Goal: Transaction & Acquisition: Book appointment/travel/reservation

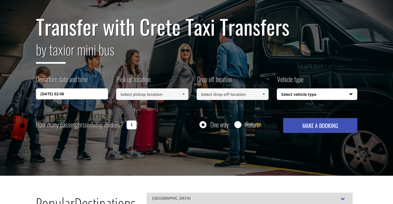
scroll to position [48, 0]
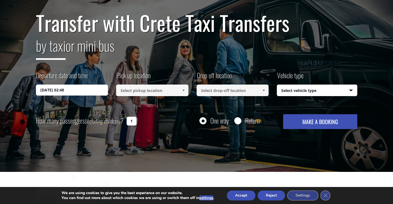
click at [82, 88] on input "[DATE] 02:48" at bounding box center [72, 90] width 72 height 11
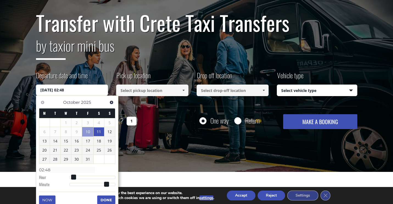
click at [82, 88] on input "[DATE] 02:48" at bounding box center [72, 90] width 72 height 11
click at [75, 151] on link "23" at bounding box center [76, 150] width 10 height 9
click at [159, 114] on div "How many passengers (including children) ? 1 One way Return MAKE A BOOKING Plea…" at bounding box center [197, 121] width 322 height 15
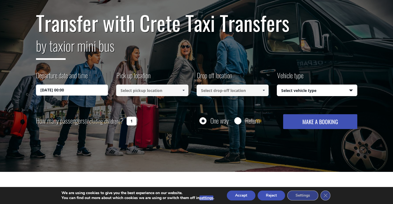
click at [95, 93] on input "[DATE] 00:00" at bounding box center [72, 90] width 72 height 11
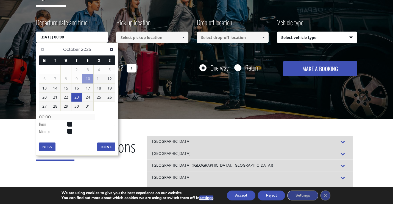
scroll to position [101, 0]
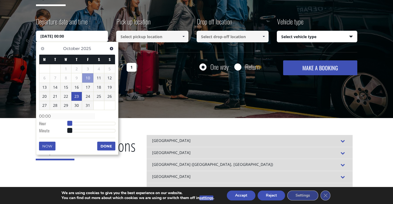
type input "[DATE] 01:00"
type input "01:00"
type input "[DATE] 02:00"
type input "02:00"
type input "[DATE] 04:00"
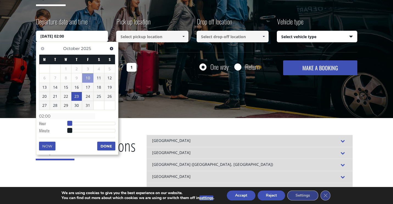
type input "04:00"
type input "[DATE] 05:00"
type input "05:00"
type input "[DATE] 06:00"
type input "06:00"
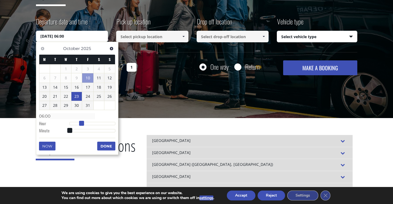
type input "[DATE] 07:00"
type input "07:00"
type input "[DATE] 08:00"
type input "08:00"
type input "[DATE] 09:00"
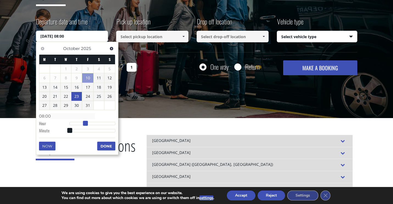
type input "09:00"
type input "[DATE] 10:00"
type input "10:00"
type input "[DATE] 11:00"
type input "11:00"
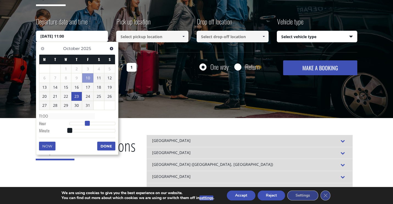
type input "[DATE] 12:00"
type input "12:00"
type input "[DATE] 13:00"
type input "13:00"
type input "[DATE] 14:00"
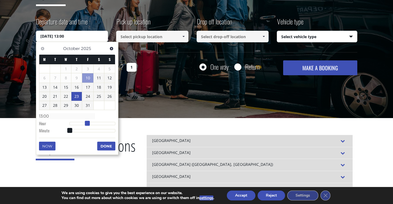
type input "14:00"
type input "[DATE] 15:00"
type input "15:00"
type input "[DATE] 16:00"
type input "16:00"
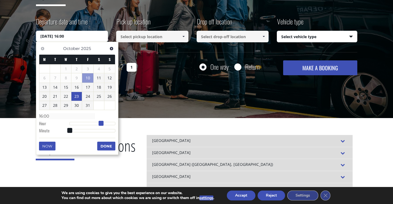
type input "[DATE] 17:00"
type input "17:00"
drag, startPoint x: 70, startPoint y: 124, endPoint x: 104, endPoint y: 124, distance: 34.4
click at [104, 124] on span at bounding box center [103, 123] width 5 height 5
click at [138, 87] on div "Transfer with Crete Taxi Transfers by taxi or mini bus Departure date and time …" at bounding box center [196, 20] width 393 height 198
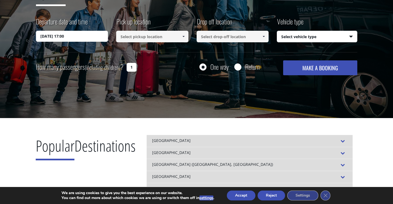
click at [172, 36] on input at bounding box center [152, 37] width 72 height 12
click at [182, 37] on span at bounding box center [183, 36] width 4 height 4
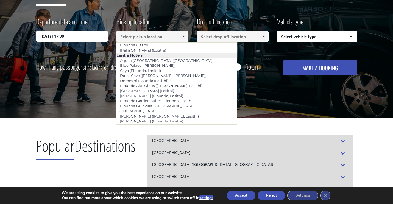
scroll to position [773, 0]
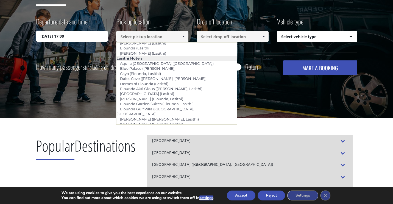
type input "[GEOGRAPHIC_DATA]"
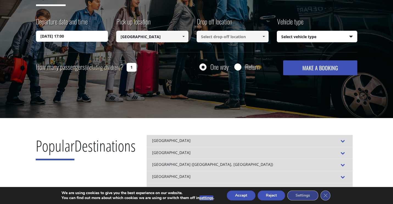
click at [234, 37] on input at bounding box center [233, 37] width 72 height 12
click at [262, 36] on span at bounding box center [264, 36] width 4 height 4
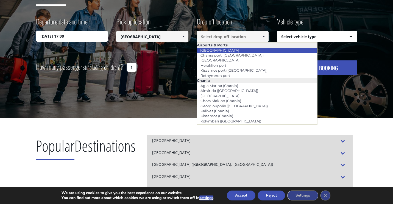
click at [257, 50] on li "[GEOGRAPHIC_DATA]" at bounding box center [257, 50] width 121 height 5
type input "[GEOGRAPHIC_DATA]"
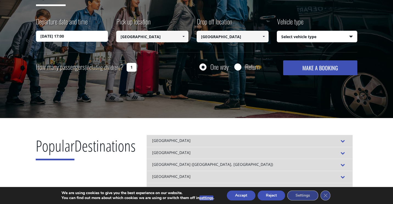
click at [283, 40] on select "Select vehicle type Taxi (4 passengers) Mercedes E Class Mini Van (7 passengers…" at bounding box center [317, 37] width 80 height 12
select select "540"
click at [277, 31] on select "Select vehicle type Taxi (4 passengers) Mercedes E Class Mini Van (7 passengers…" at bounding box center [317, 37] width 80 height 12
click at [305, 68] on button "MAKE A BOOKING" at bounding box center [320, 67] width 74 height 15
